Goal: Information Seeking & Learning: Learn about a topic

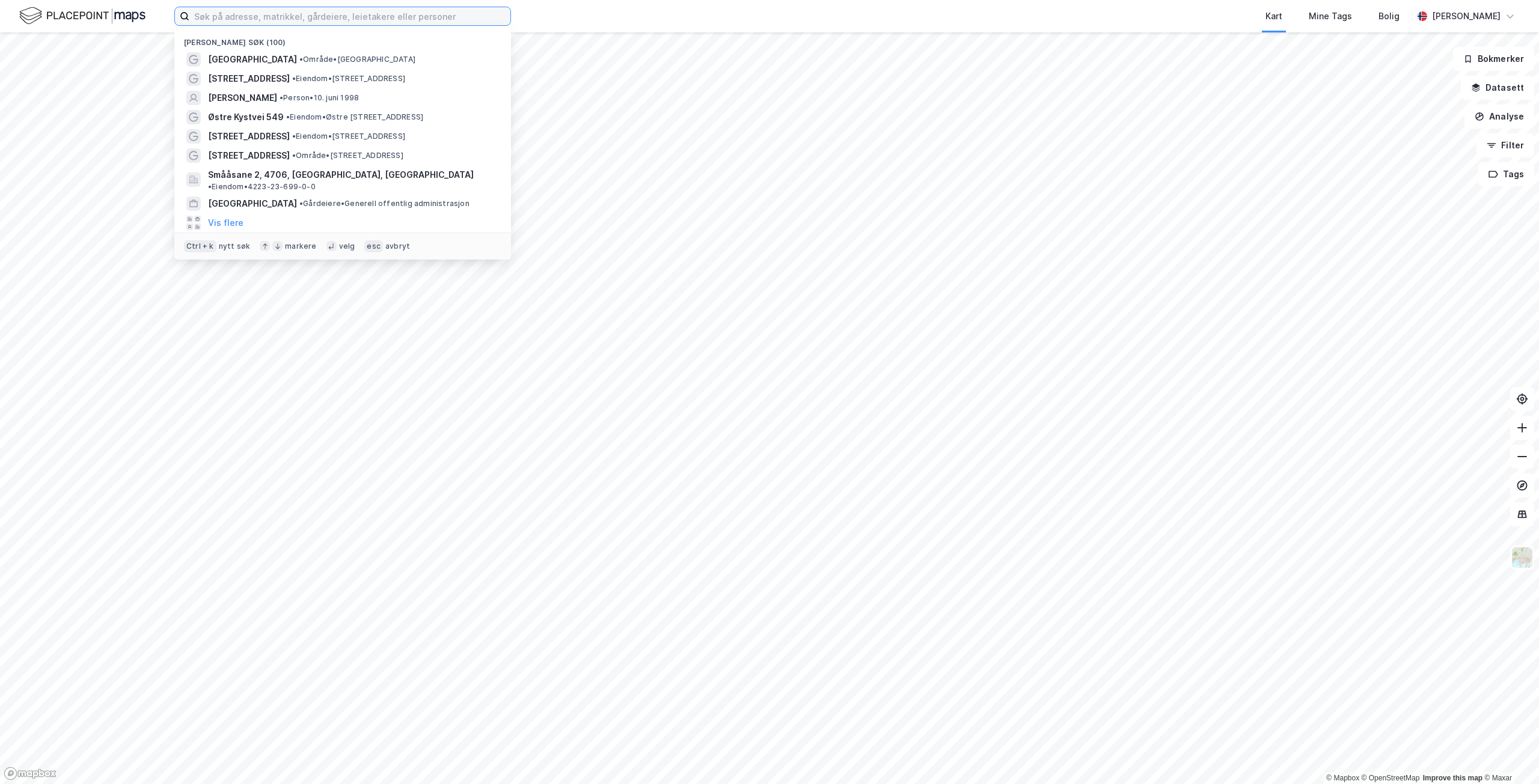
click at [354, 22] on input at bounding box center [350, 16] width 321 height 18
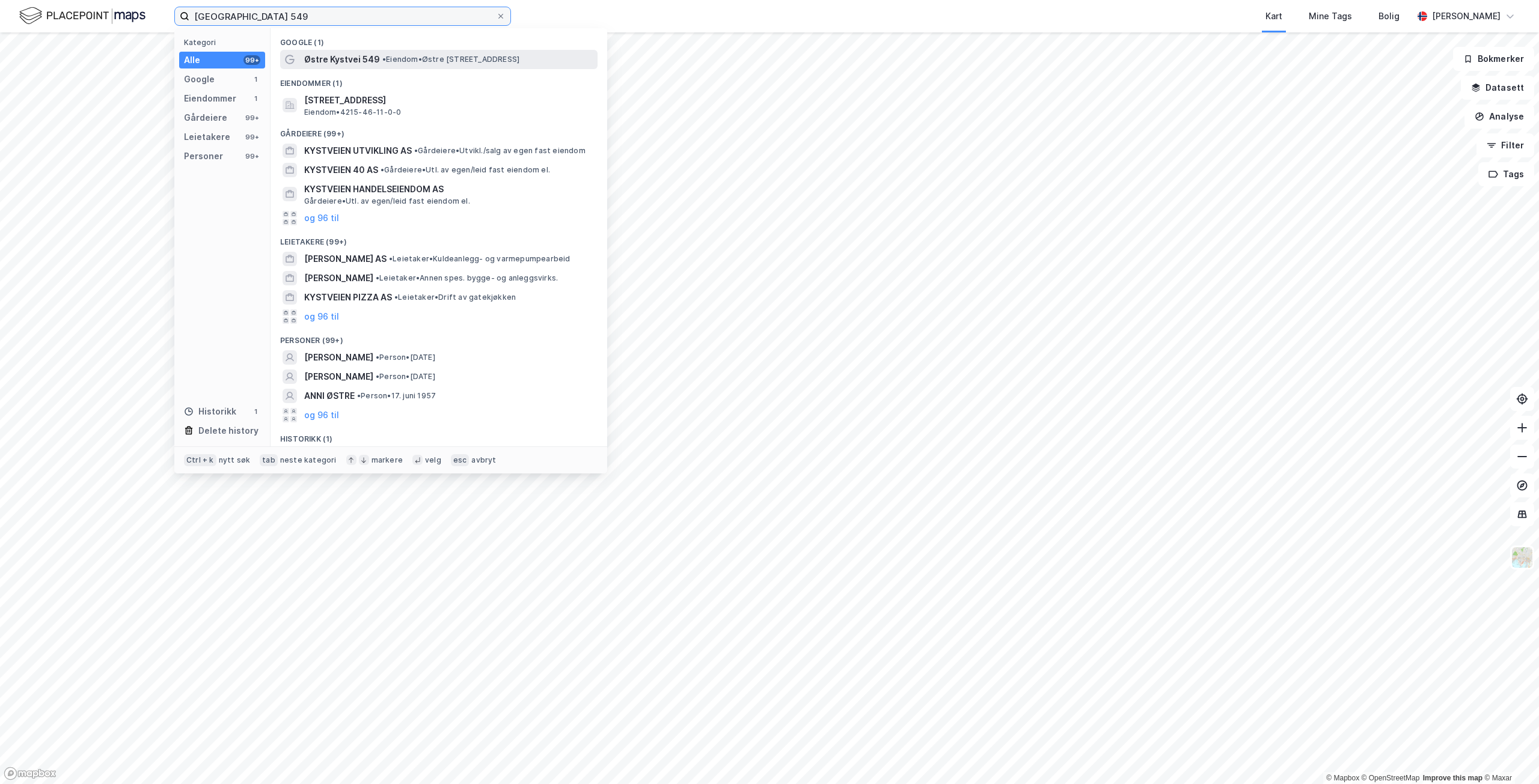
type input "[GEOGRAPHIC_DATA] 549"
click at [387, 53] on div "Østre Kystvei 549 • Eiendom • [STREET_ADDRESS]" at bounding box center [450, 59] width 291 height 14
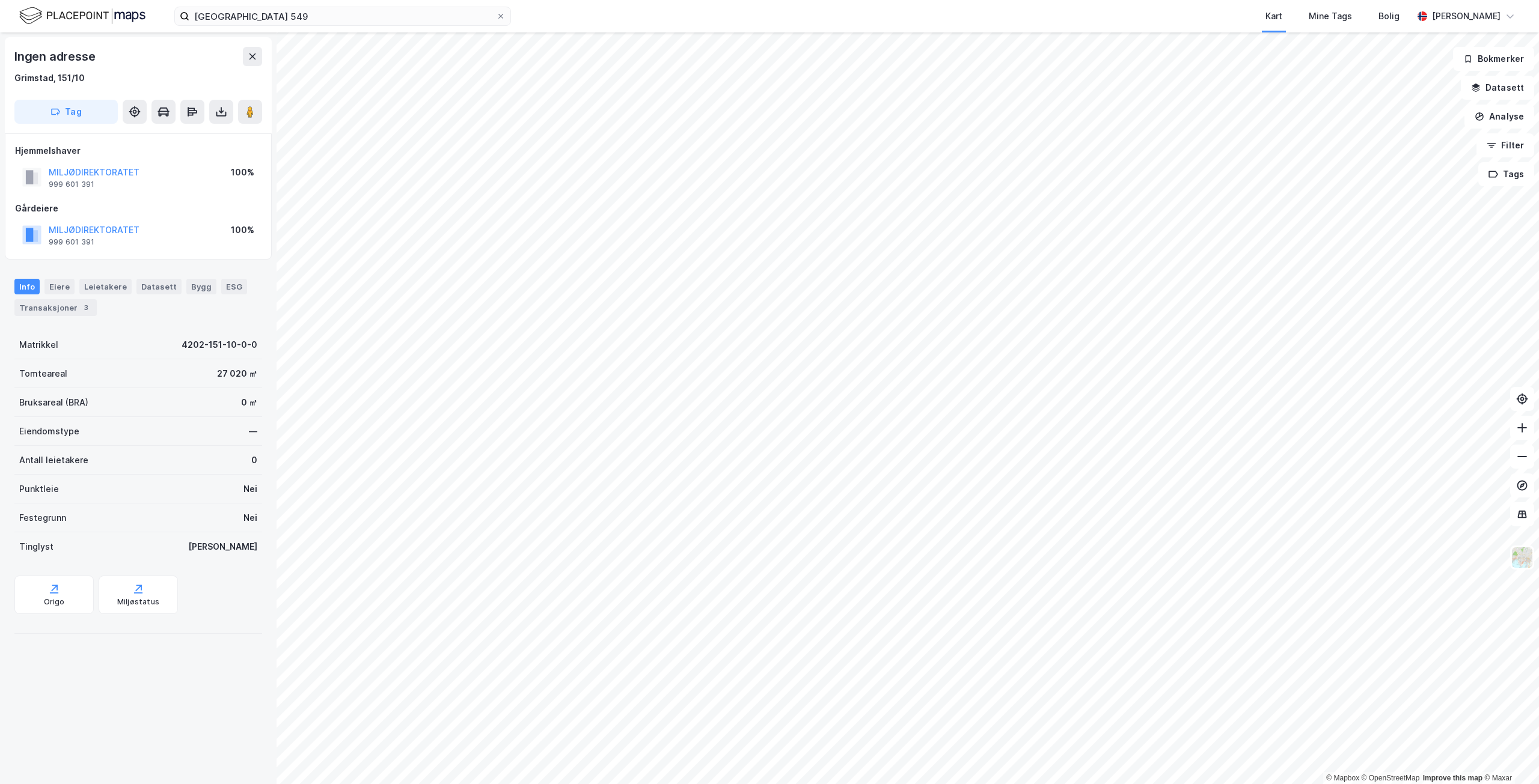
click at [1538, 783] on html "østre kystvei 549 Kart Mine Tags Bolig [PERSON_NAME] © Mapbox © OpenStreetMap I…" at bounding box center [770, 392] width 1539 height 784
